Goal: Find specific page/section: Find specific page/section

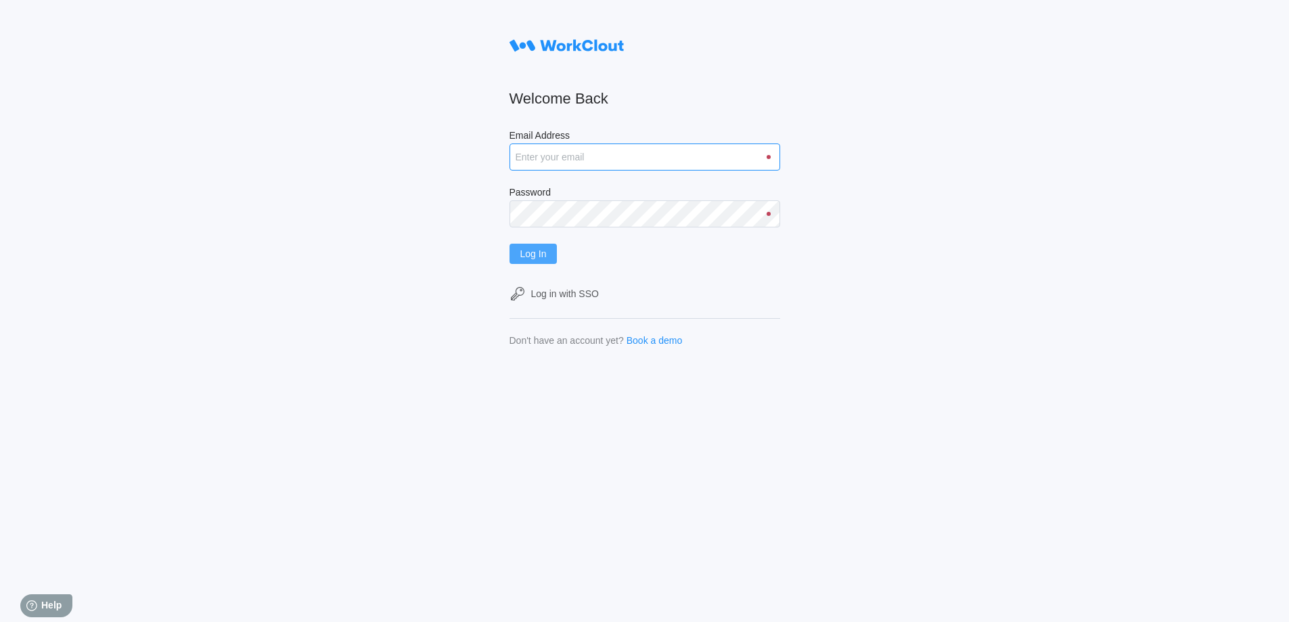
type input "[EMAIL_ADDRESS][DOMAIN_NAME]"
click at [544, 260] on button "Log In" at bounding box center [533, 254] width 48 height 20
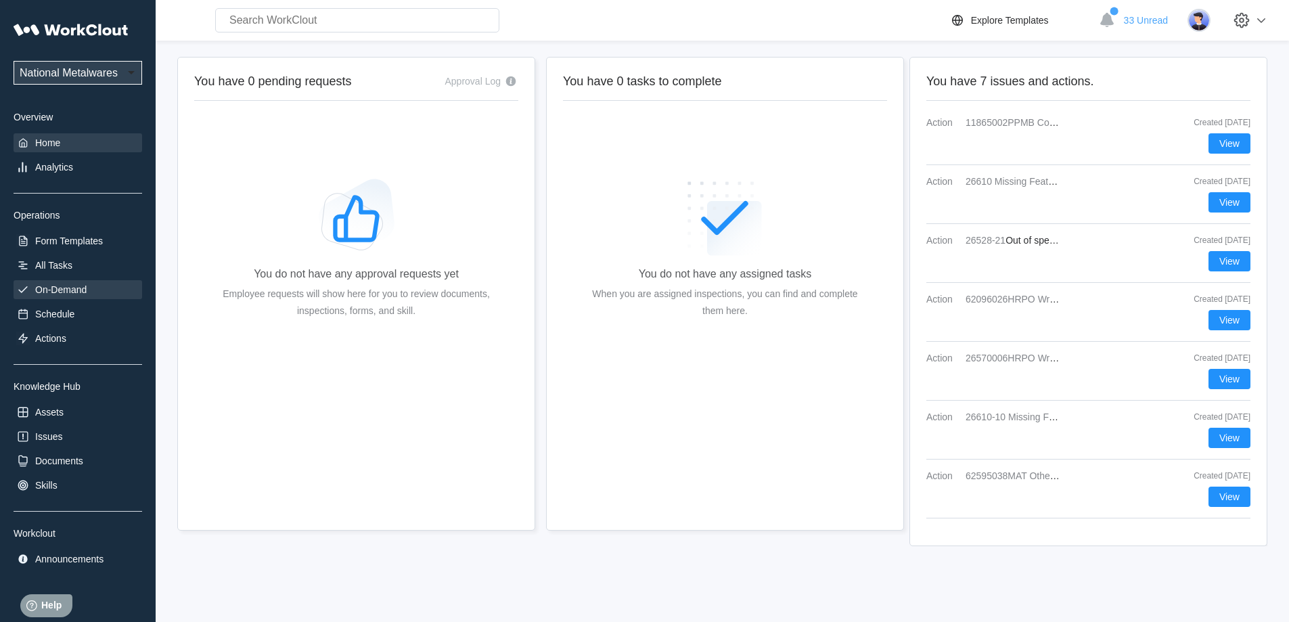
click at [79, 297] on div "On-Demand" at bounding box center [78, 289] width 129 height 19
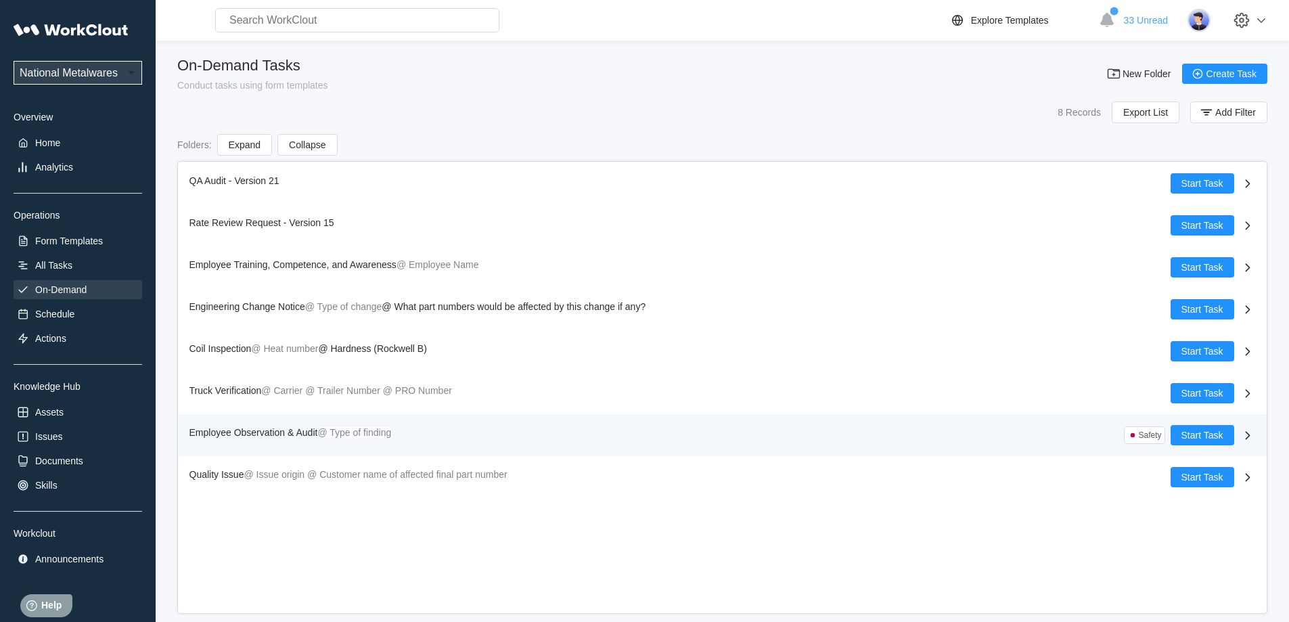
click at [339, 436] on mark "@ Type of finding" at bounding box center [354, 432] width 74 height 11
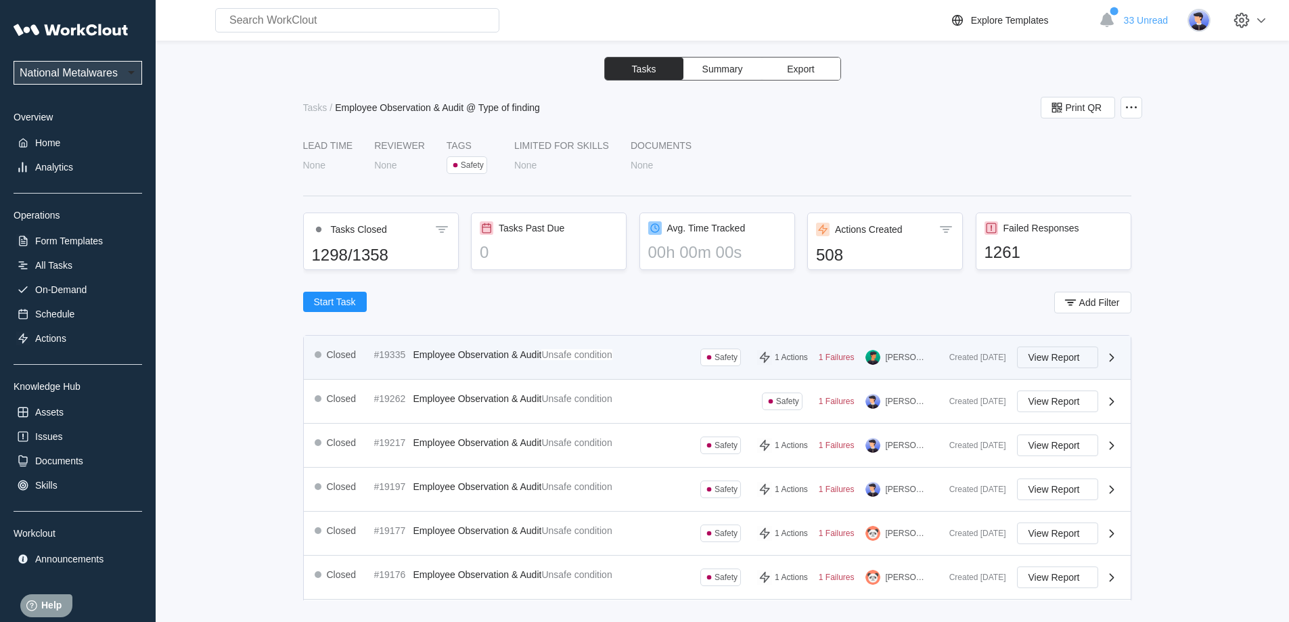
click at [1044, 351] on button "View Report" at bounding box center [1057, 357] width 81 height 22
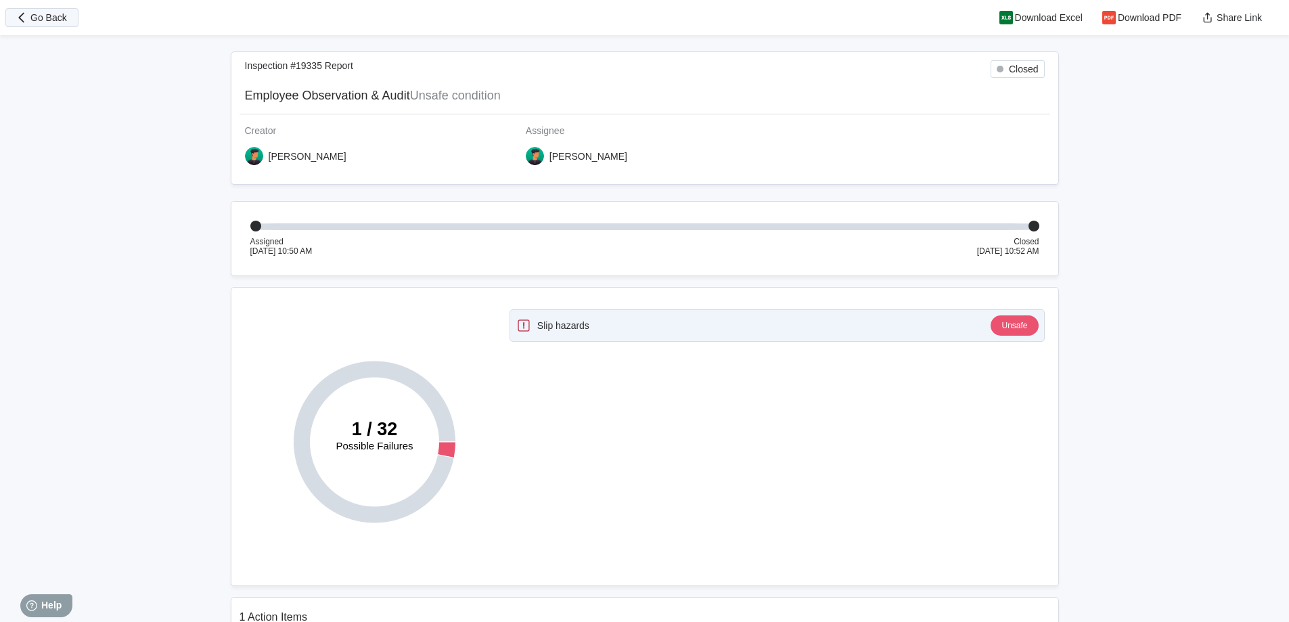
click at [55, 22] on span "Go Back" at bounding box center [48, 17] width 37 height 9
click at [45, 11] on button "Go Back" at bounding box center [41, 17] width 73 height 19
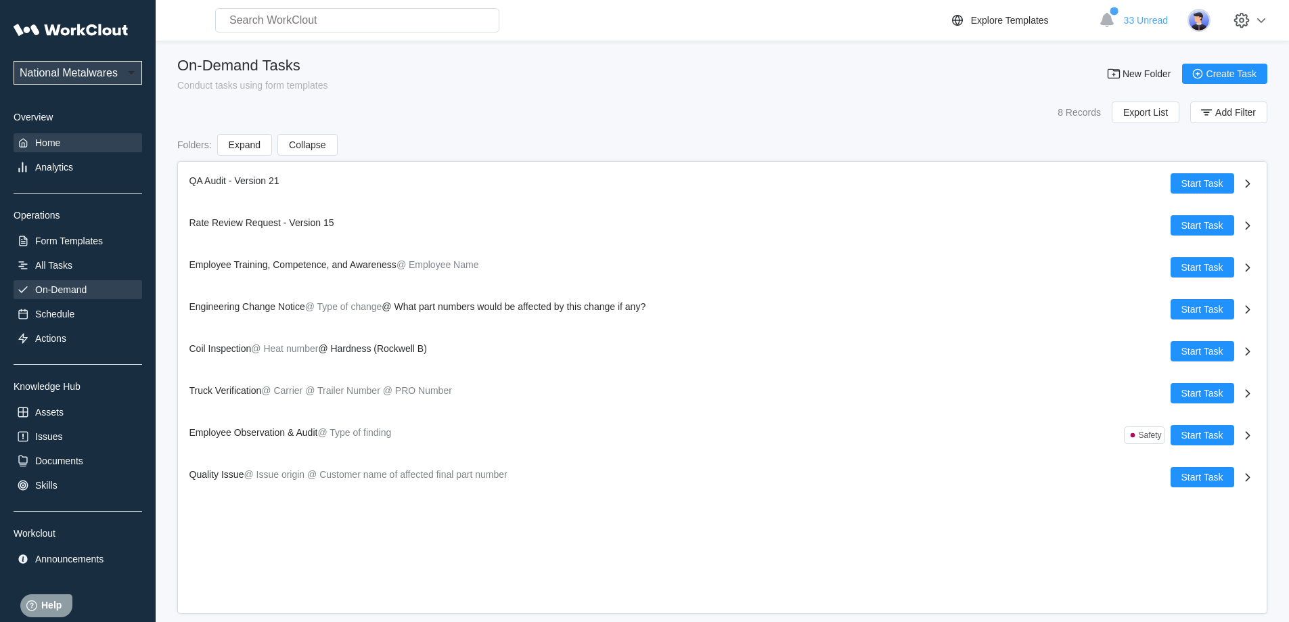
click at [45, 138] on div "Home" at bounding box center [47, 142] width 25 height 11
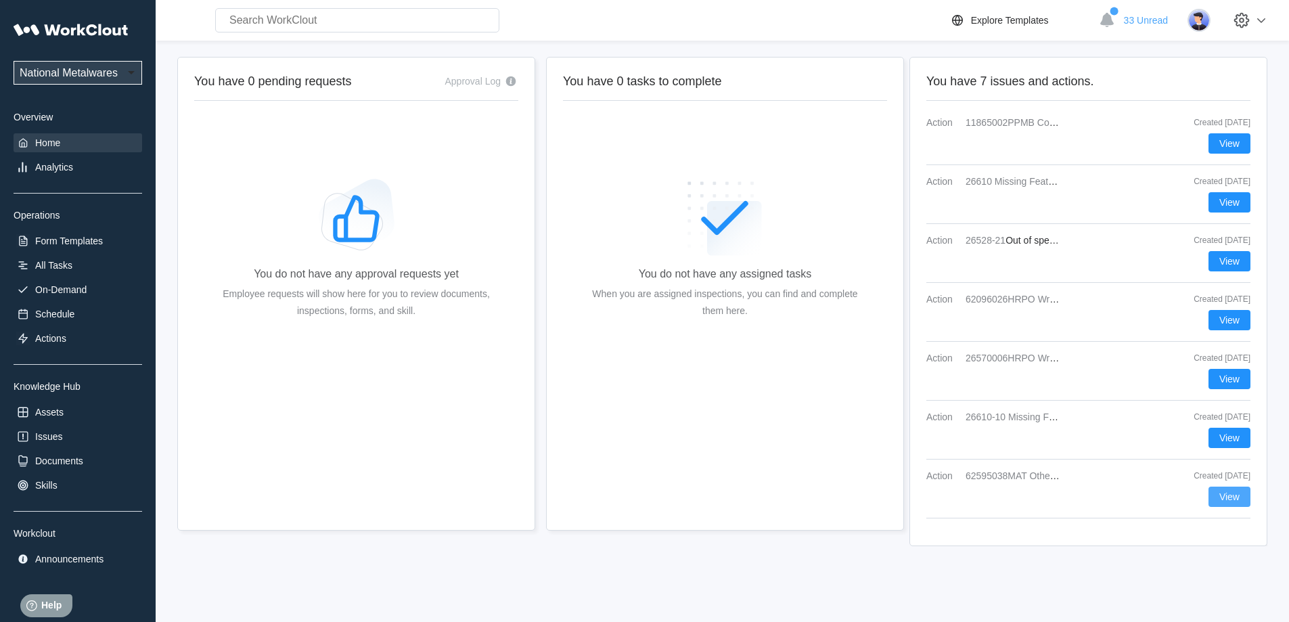
click at [1226, 493] on span "View" at bounding box center [1229, 496] width 20 height 9
